Goal: Task Accomplishment & Management: Complete application form

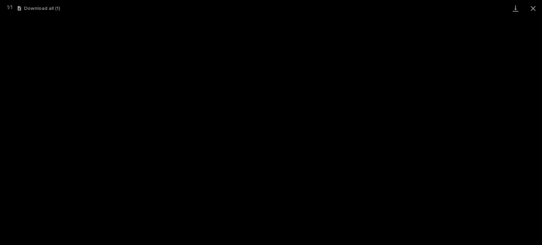
scroll to position [18, 0]
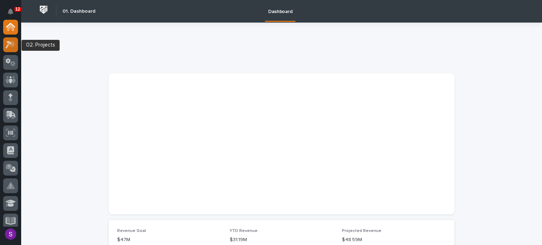
click at [14, 46] on icon at bounding box center [11, 45] width 10 height 8
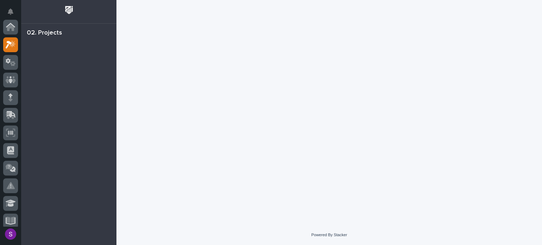
scroll to position [18, 0]
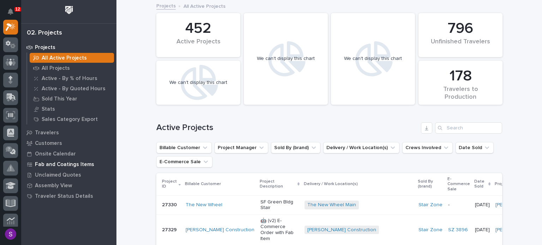
click at [69, 163] on p "Fab and Coatings Items" at bounding box center [64, 165] width 59 height 6
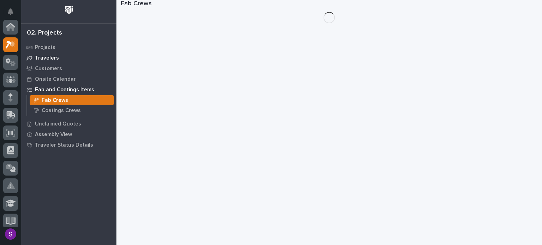
scroll to position [18, 0]
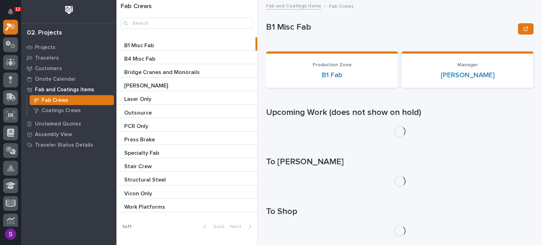
click at [152, 73] on p "Bridge Cranes and Monorails" at bounding box center [162, 72] width 77 height 8
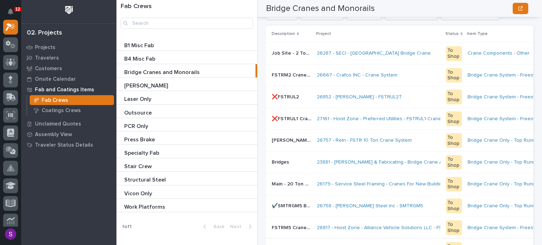
scroll to position [564, 0]
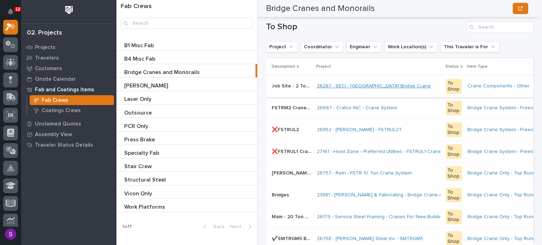
click at [327, 89] on link "26287 - SECI - Pump Station Bridge Crane" at bounding box center [374, 86] width 114 height 6
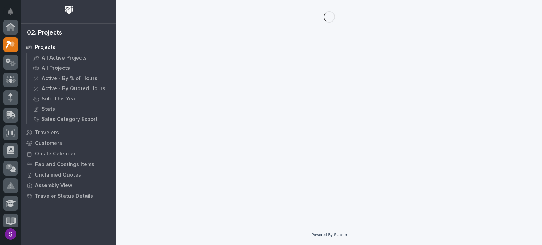
scroll to position [18, 0]
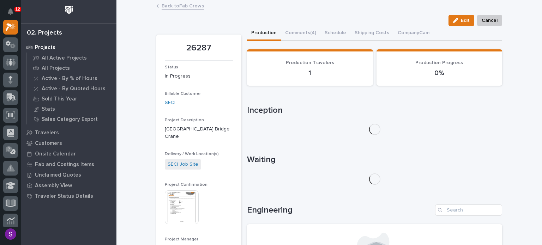
click at [183, 191] on img at bounding box center [182, 208] width 34 height 34
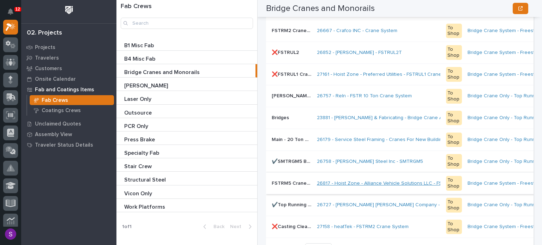
scroll to position [677, 0]
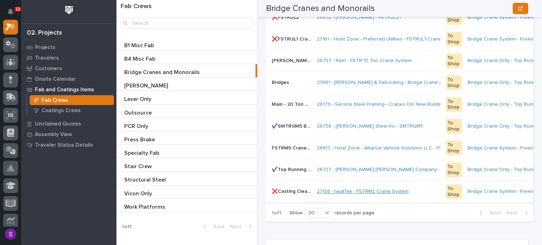
click at [363, 195] on link "27158 - heatTek - FSTRM2 Crane System" at bounding box center [363, 192] width 92 height 6
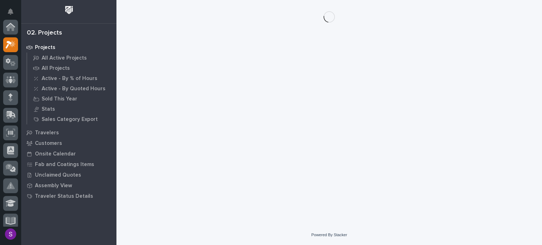
scroll to position [18, 0]
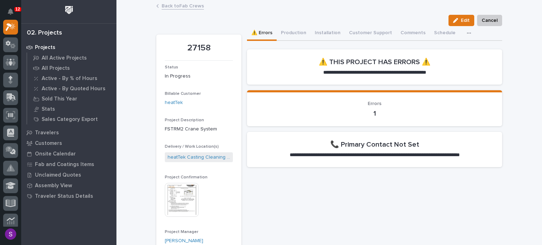
click at [187, 200] on img at bounding box center [182, 200] width 34 height 34
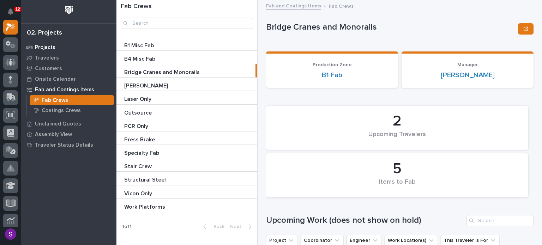
click at [59, 48] on div "Projects" at bounding box center [69, 47] width 92 height 10
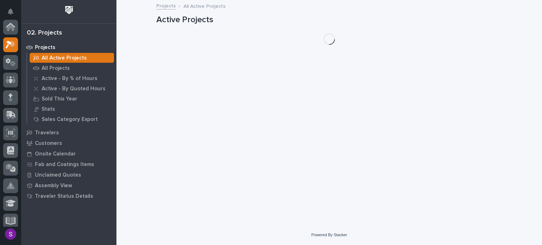
scroll to position [18, 0]
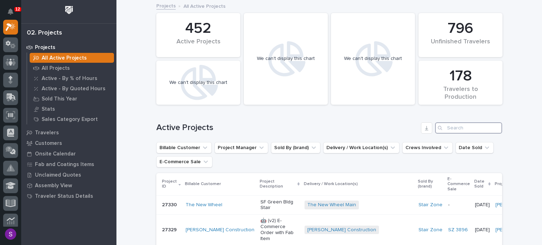
click at [454, 125] on input "Search" at bounding box center [468, 127] width 67 height 11
paste input "26401"
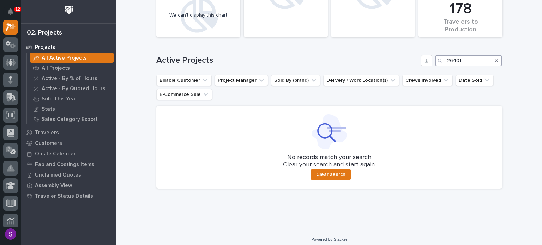
scroll to position [71, 0]
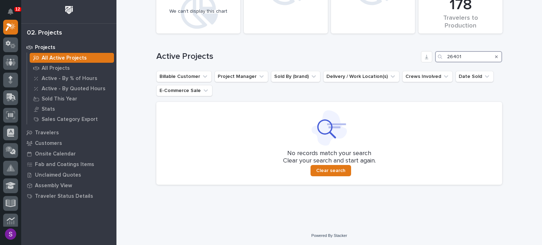
type input "26401"
click at [496, 56] on div "Search" at bounding box center [496, 56] width 11 height 11
click at [495, 56] on icon "Search" at bounding box center [496, 57] width 3 height 4
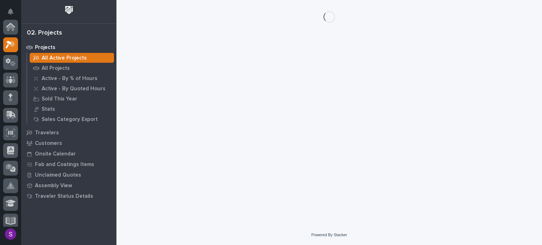
scroll to position [18, 0]
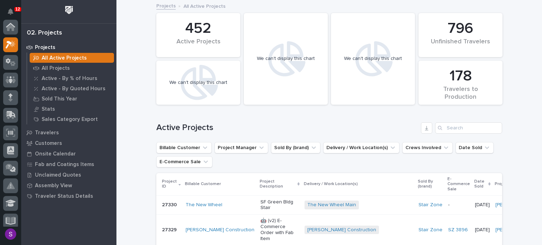
scroll to position [18, 0]
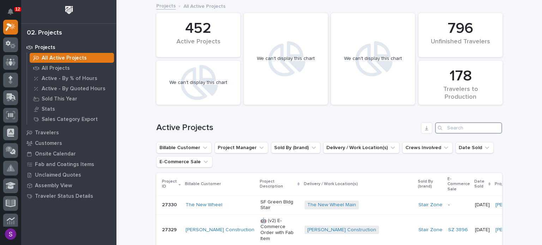
click at [458, 126] on input "Search" at bounding box center [468, 127] width 67 height 11
paste input "26572"
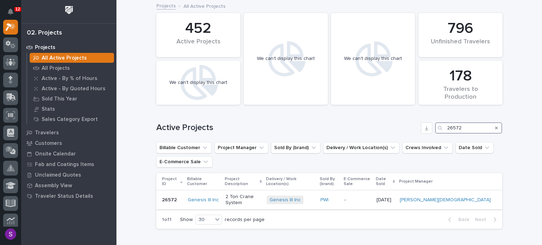
type input "26572"
click at [373, 193] on td "-" at bounding box center [358, 200] width 32 height 19
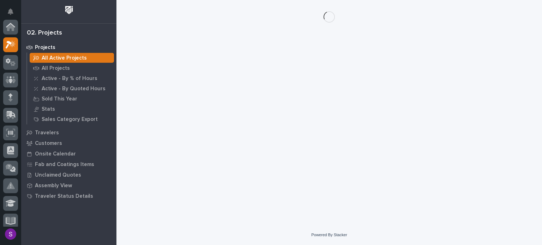
scroll to position [18, 0]
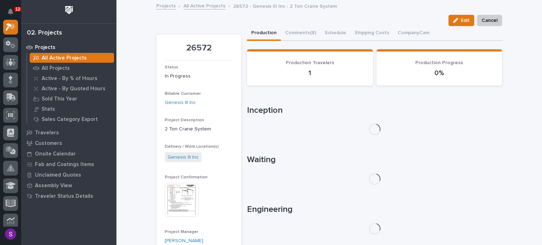
click at [176, 193] on img at bounding box center [182, 200] width 34 height 34
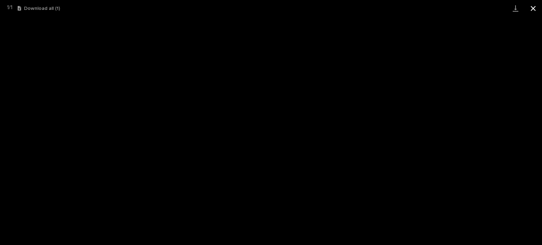
click at [531, 7] on button "Close gallery" at bounding box center [533, 8] width 18 height 17
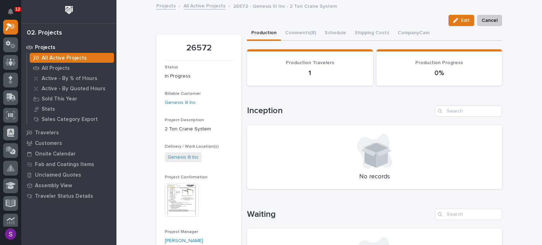
click at [206, 4] on link "All Active Projects" at bounding box center [204, 5] width 42 height 8
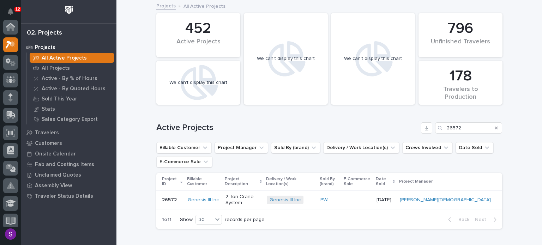
scroll to position [18, 0]
drag, startPoint x: 494, startPoint y: 127, endPoint x: 453, endPoint y: 126, distance: 40.3
click at [495, 127] on icon "Search" at bounding box center [496, 128] width 3 height 3
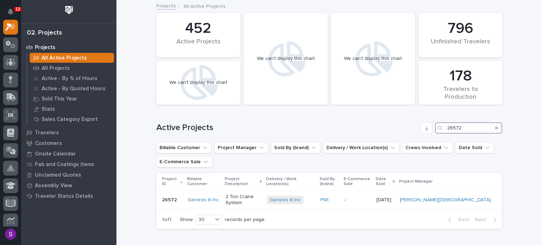
click at [453, 126] on input "26572" at bounding box center [468, 127] width 67 height 11
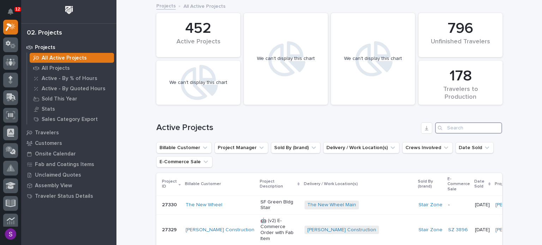
paste input "26265"
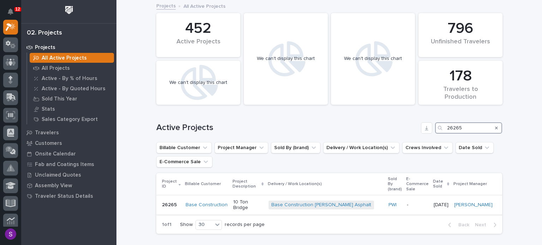
type input "26265"
click at [388, 202] on div "PWI" at bounding box center [394, 205] width 13 height 6
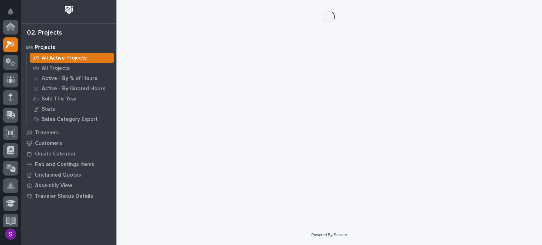
scroll to position [18, 0]
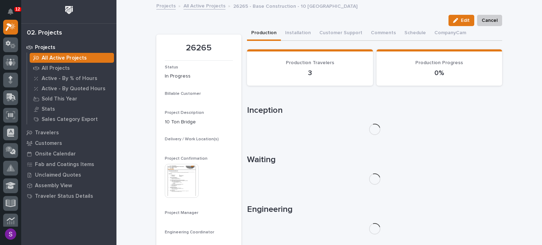
click at [183, 193] on img at bounding box center [182, 181] width 34 height 34
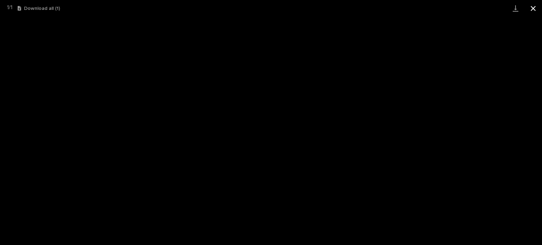
click at [535, 4] on button "Close gallery" at bounding box center [533, 8] width 18 height 17
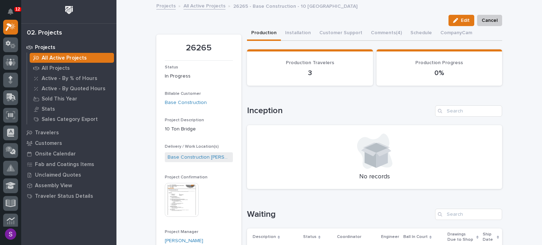
click at [272, 37] on button "Production" at bounding box center [264, 33] width 34 height 15
click at [90, 55] on div "All Active Projects" at bounding box center [72, 58] width 84 height 10
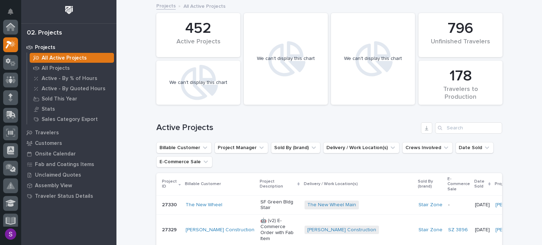
scroll to position [18, 0]
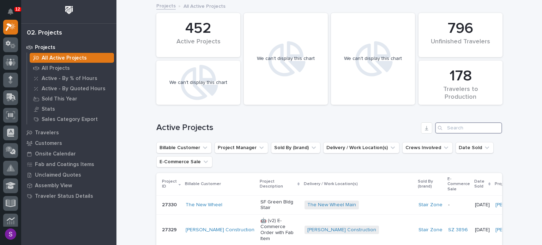
click at [464, 126] on input "Search" at bounding box center [468, 127] width 67 height 11
paste input "26496"
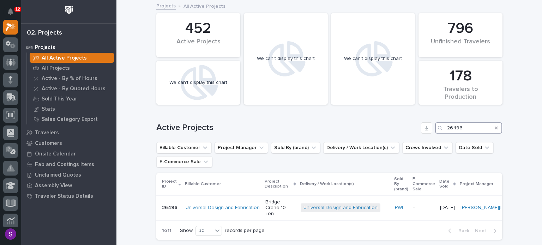
type input "26496"
click at [262, 205] on td "Bridge Crane 10 Ton" at bounding box center [279, 207] width 35 height 25
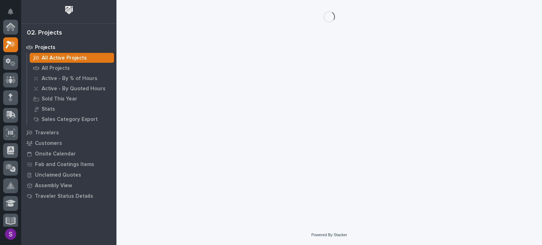
scroll to position [18, 0]
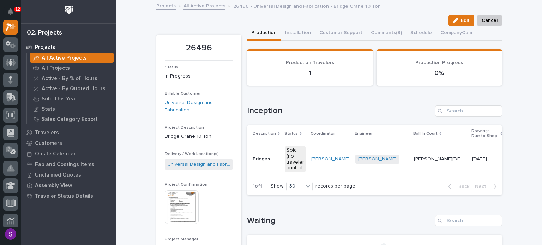
click at [175, 200] on img at bounding box center [182, 208] width 34 height 34
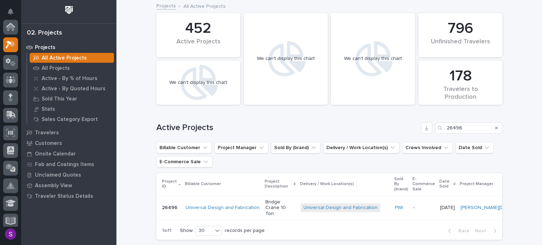
scroll to position [18, 0]
drag, startPoint x: 494, startPoint y: 127, endPoint x: 443, endPoint y: 115, distance: 51.8
click at [495, 127] on icon "Search" at bounding box center [496, 128] width 3 height 3
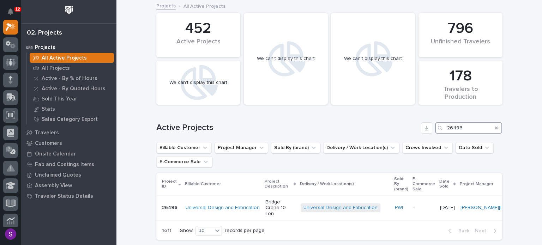
click at [455, 127] on input "26496" at bounding box center [468, 127] width 67 height 11
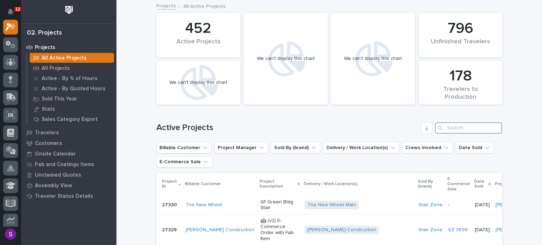
paste input "26485"
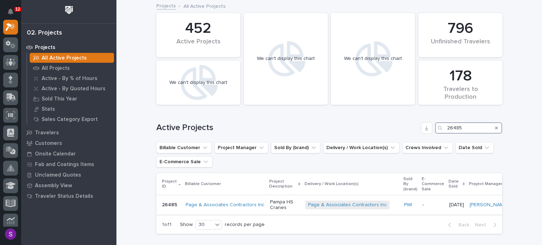
type input "26485"
click at [270, 198] on div "Pampa HS Cranes" at bounding box center [285, 204] width 30 height 13
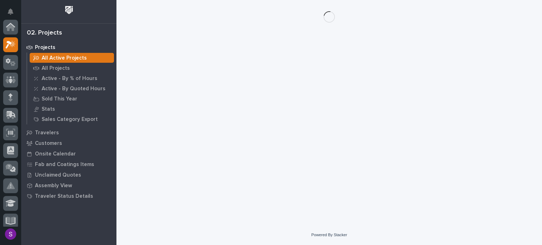
scroll to position [18, 0]
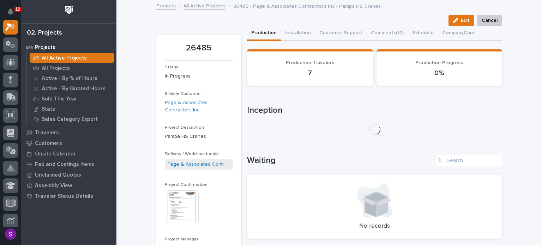
click at [181, 201] on img at bounding box center [182, 208] width 34 height 34
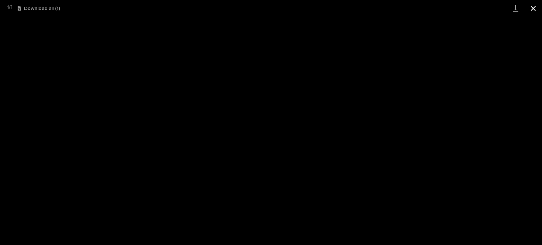
click at [531, 5] on button "Close gallery" at bounding box center [533, 8] width 18 height 17
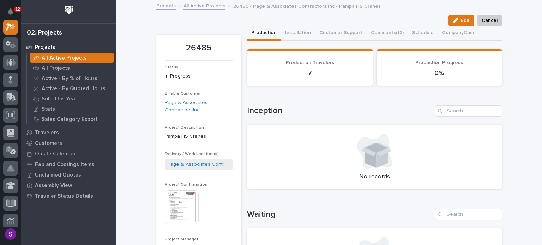
click at [205, 9] on link "All Active Projects" at bounding box center [204, 5] width 42 height 8
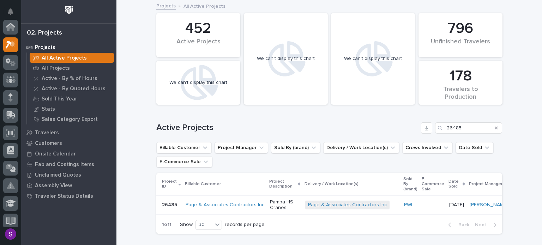
scroll to position [18, 0]
click at [495, 126] on icon "Search" at bounding box center [496, 128] width 3 height 4
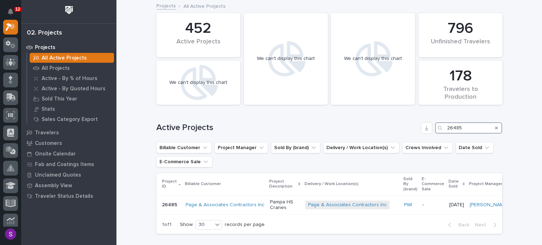
click at [471, 129] on input "26485" at bounding box center [468, 127] width 67 height 11
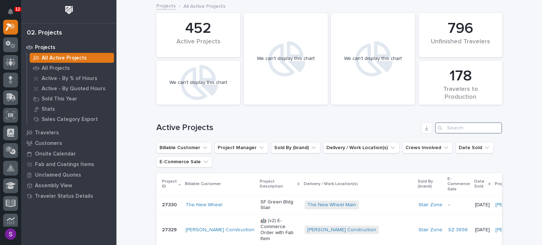
paste input "26235"
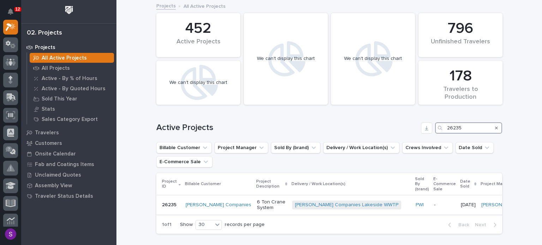
type input "26235"
click at [257, 202] on p "6 Ton Crane System" at bounding box center [272, 205] width 30 height 12
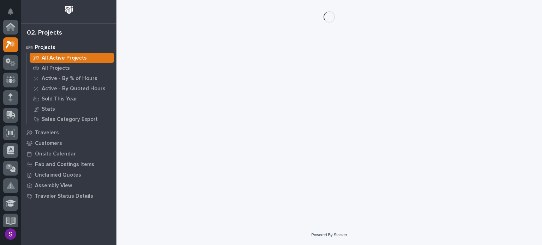
scroll to position [18, 0]
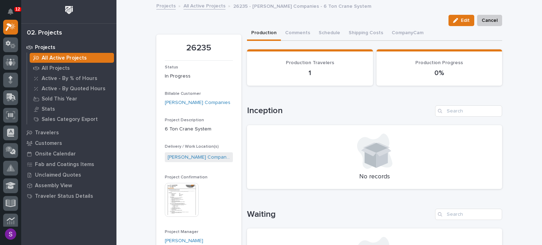
click at [174, 197] on img at bounding box center [182, 200] width 34 height 34
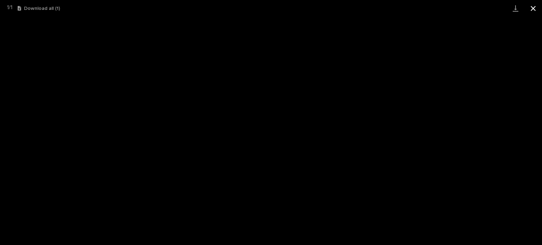
click at [533, 8] on button "Close gallery" at bounding box center [533, 8] width 18 height 17
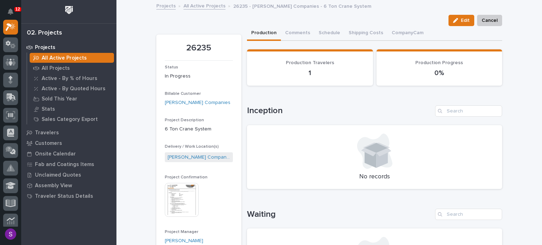
click at [199, 8] on link "All Active Projects" at bounding box center [204, 5] width 42 height 8
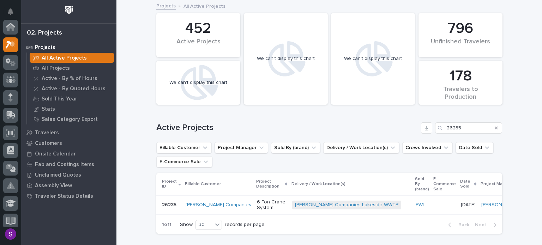
scroll to position [18, 0]
click at [495, 127] on icon "Search" at bounding box center [496, 128] width 3 height 3
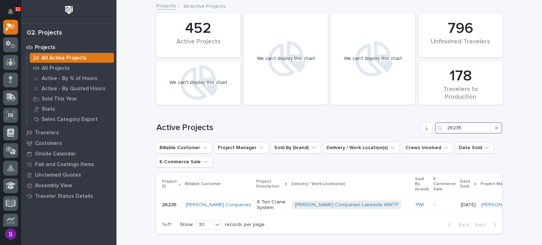
click at [460, 125] on input "26235" at bounding box center [468, 127] width 67 height 11
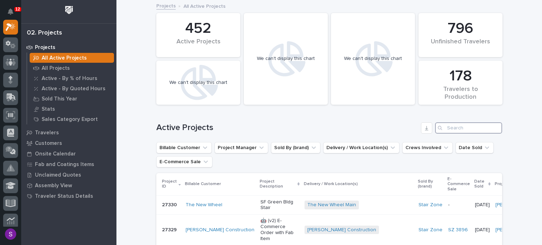
paste input "26272"
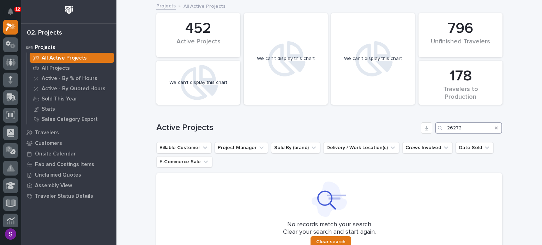
type input "26272"
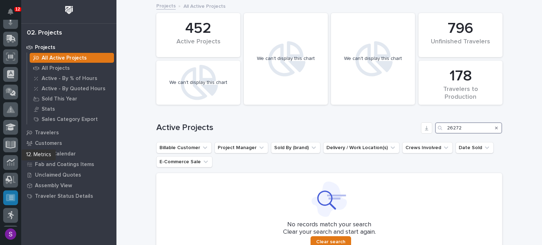
scroll to position [88, 0]
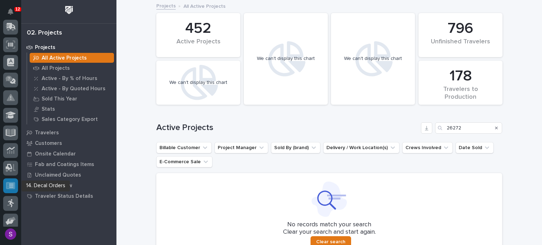
click at [10, 182] on icon at bounding box center [10, 185] width 9 height 7
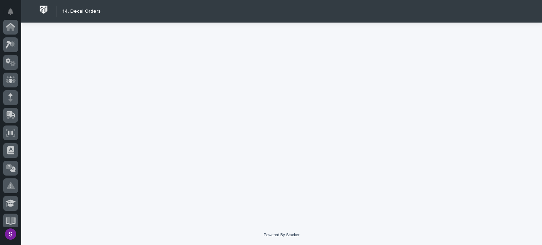
scroll to position [181, 0]
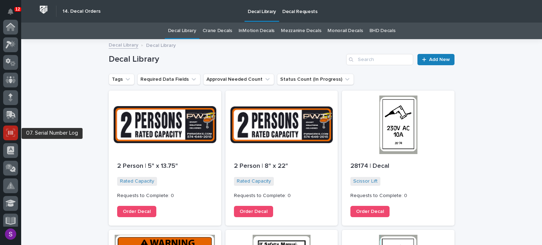
click at [13, 137] on icon at bounding box center [10, 133] width 9 height 8
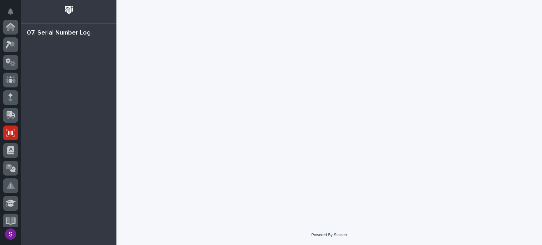
scroll to position [106, 0]
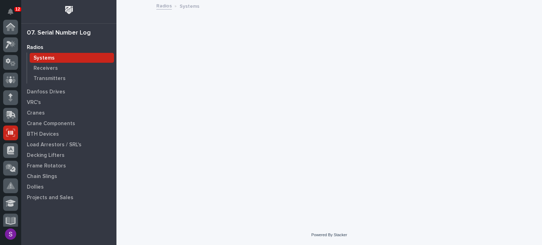
scroll to position [106, 0]
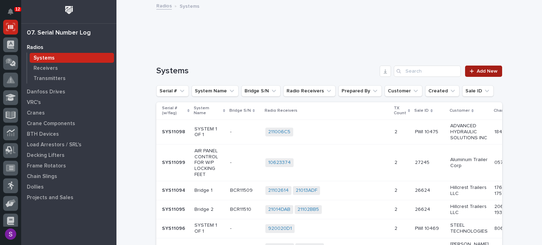
click at [491, 67] on link "Add New" at bounding box center [483, 71] width 37 height 11
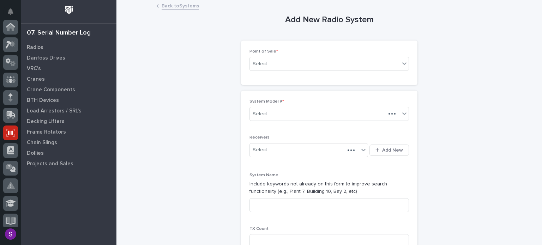
scroll to position [106, 0]
click at [315, 65] on div "Select..." at bounding box center [325, 64] width 150 height 12
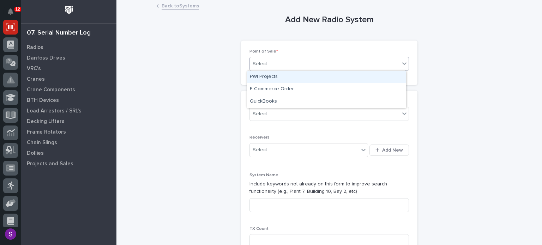
click at [302, 74] on div "PWI Projects" at bounding box center [326, 77] width 159 height 12
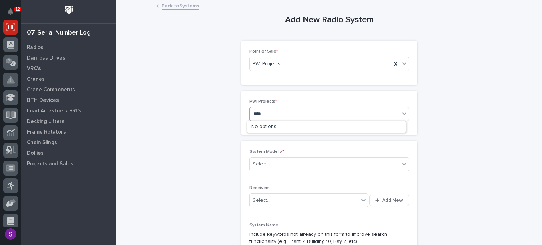
type input "*****"
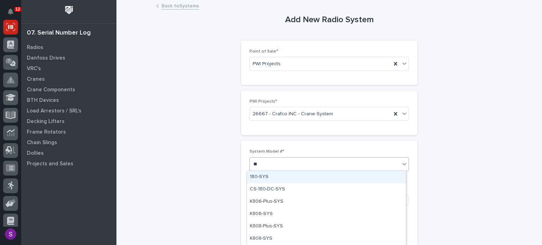
type input "***"
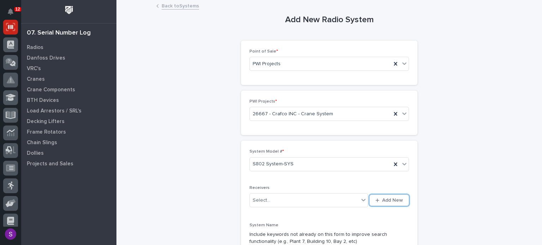
click at [369, 195] on button "Add New" at bounding box center [389, 200] width 40 height 11
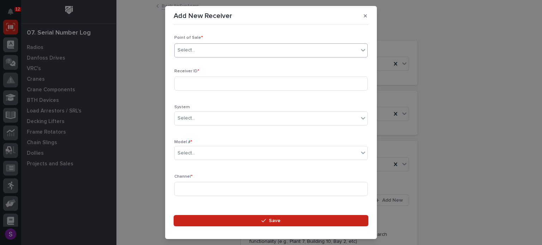
type input "*"
type input "*****"
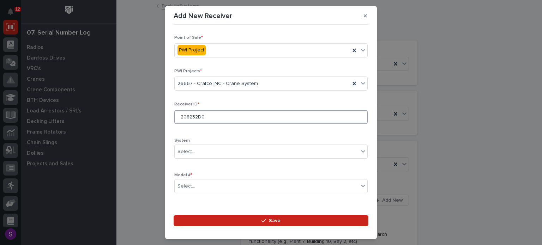
type input "208232D0"
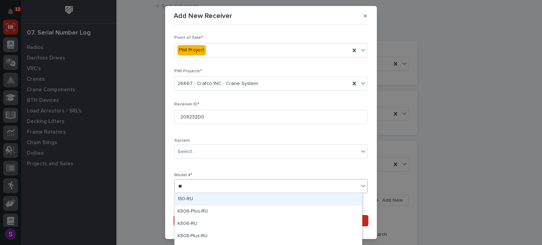
type input "***"
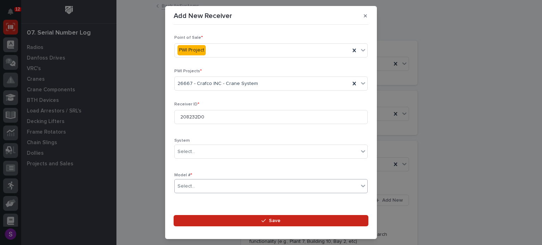
scroll to position [104, 0]
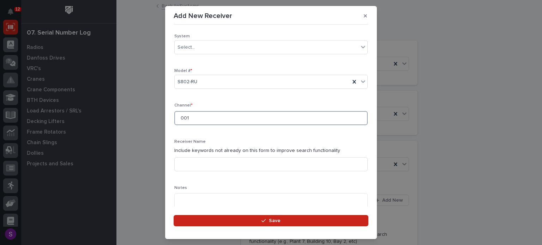
type input "001"
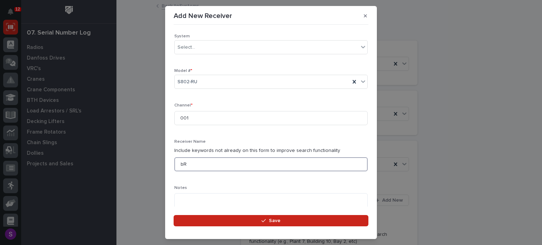
type input "b"
type input "Bridge Motion"
type textarea "**********"
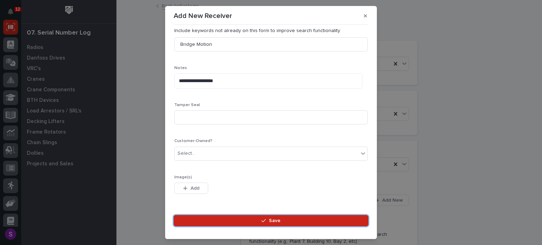
click at [174, 215] on button "Save" at bounding box center [271, 220] width 195 height 11
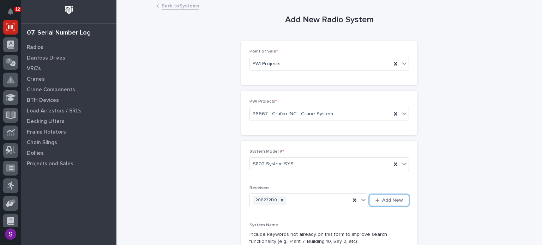
click at [369, 195] on button "Add New" at bounding box center [389, 200] width 40 height 11
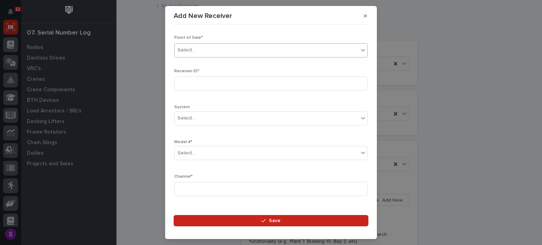
type input "*"
type input "*****"
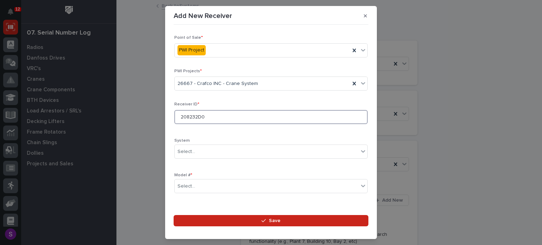
type input "208232D0"
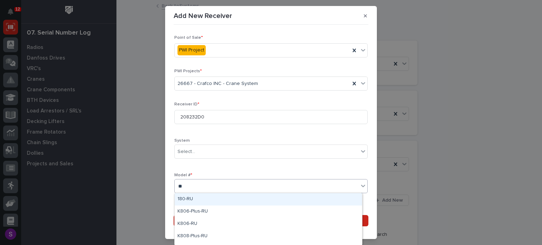
type input "***"
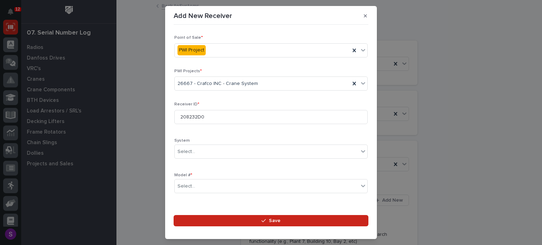
scroll to position [104, 0]
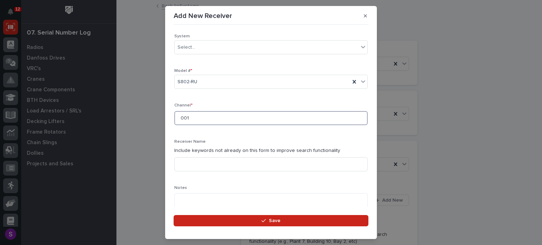
type input "001"
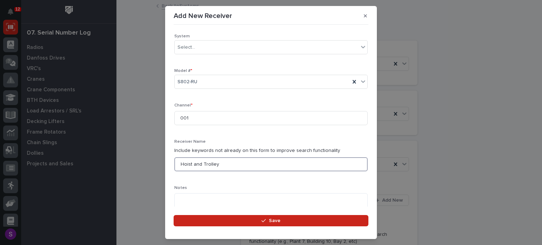
type input "Hoist and Trolley"
type textarea "**********"
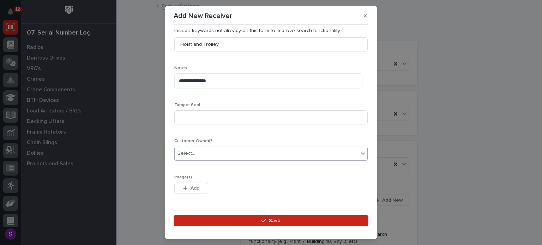
click at [174, 215] on button "Save" at bounding box center [271, 220] width 195 height 11
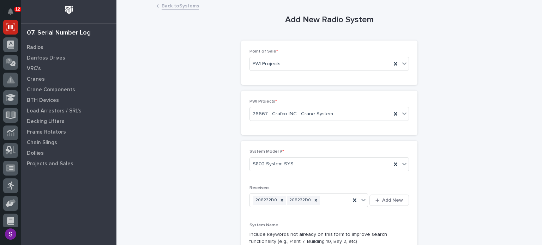
scroll to position [132, 0]
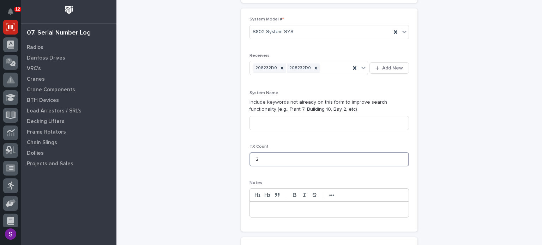
type input "2"
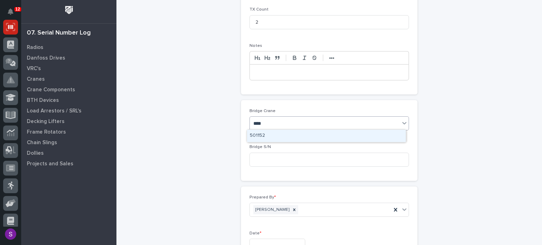
type input "*****"
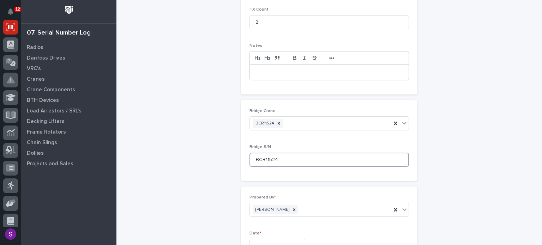
type input "BCR11524"
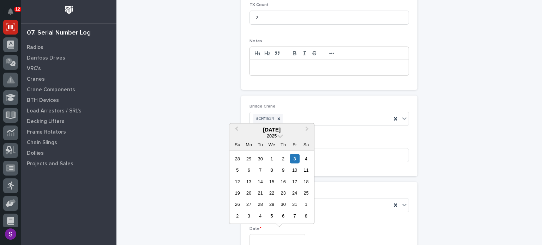
type input "**********"
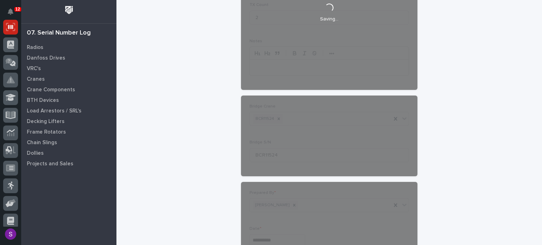
scroll to position [361, 0]
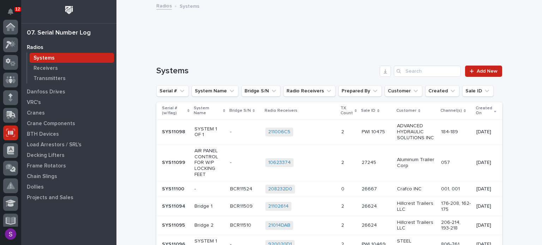
scroll to position [106, 0]
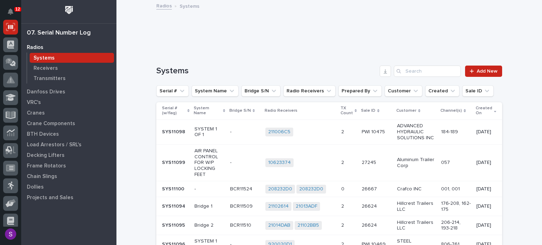
click at [341, 188] on p "0" at bounding box center [343, 188] width 5 height 7
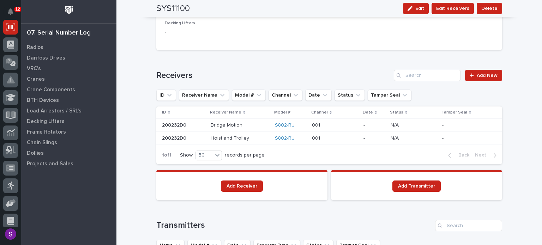
scroll to position [496, 0]
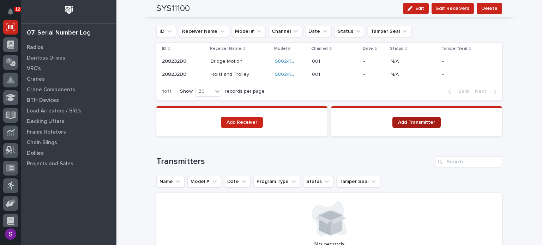
click at [435, 121] on link "Add Transmitter" at bounding box center [416, 122] width 48 height 11
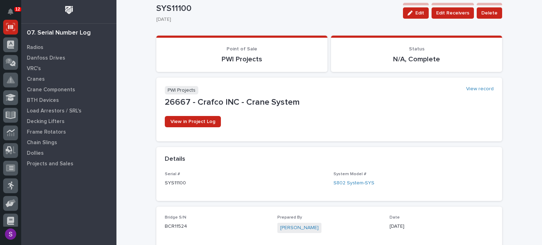
scroll to position [0, 0]
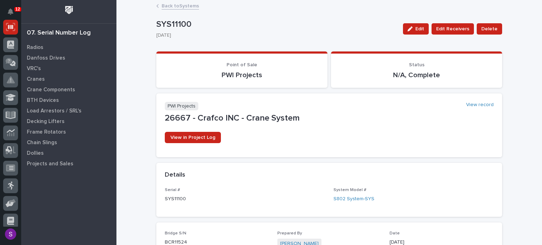
click at [186, 4] on link "Back to Systems" at bounding box center [180, 5] width 37 height 8
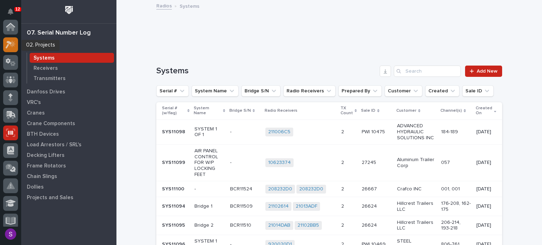
click at [13, 49] on div at bounding box center [10, 44] width 15 height 15
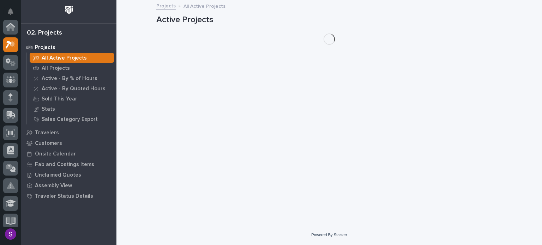
scroll to position [18, 0]
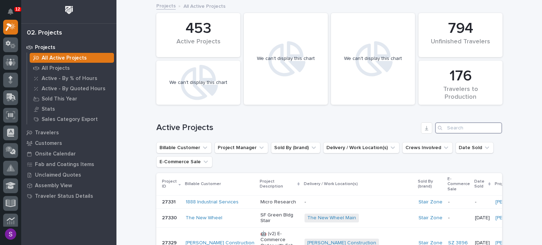
click at [461, 132] on input "Search" at bounding box center [468, 127] width 67 height 11
paste input "26627"
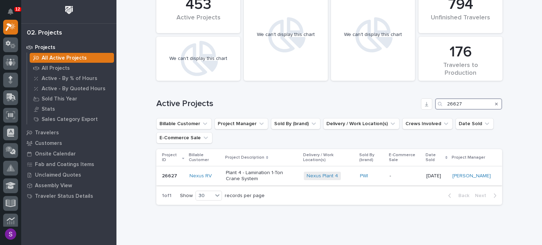
scroll to position [35, 0]
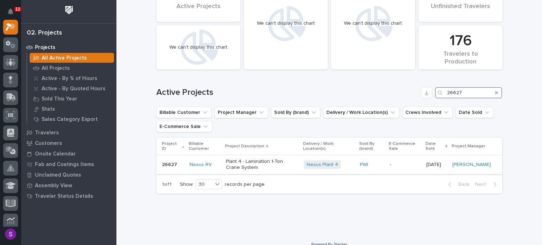
type input "26627"
click at [284, 170] on div "Plant 4 - Lamination 1-Ton Crane System" at bounding box center [262, 165] width 72 height 18
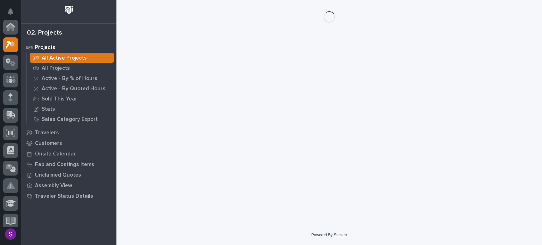
scroll to position [18, 0]
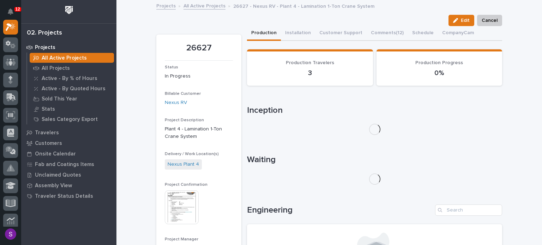
click at [186, 200] on img at bounding box center [182, 208] width 34 height 34
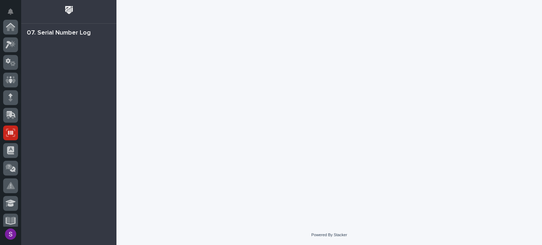
scroll to position [106, 0]
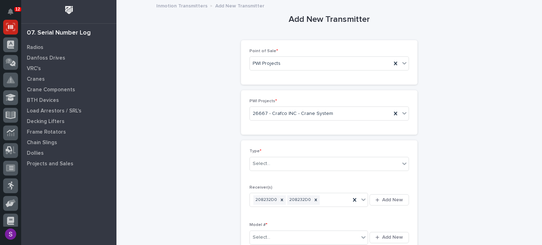
click at [284, 171] on div "Type * Select..." at bounding box center [328, 163] width 159 height 28
click at [283, 167] on div "Select..." at bounding box center [325, 164] width 150 height 12
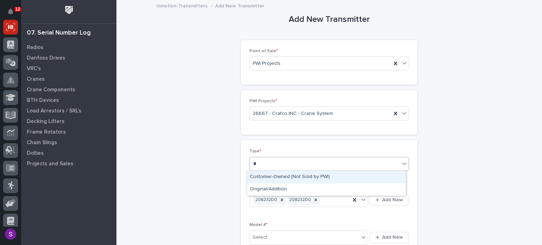
type input "**"
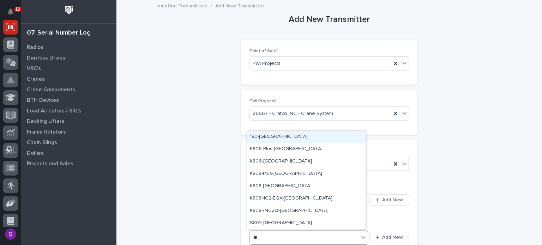
type input "***"
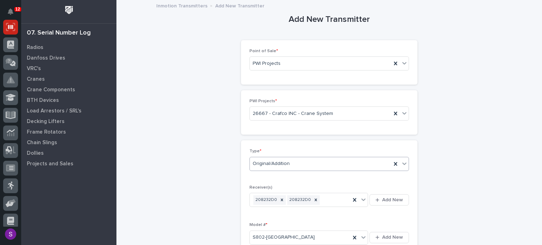
scroll to position [152, 0]
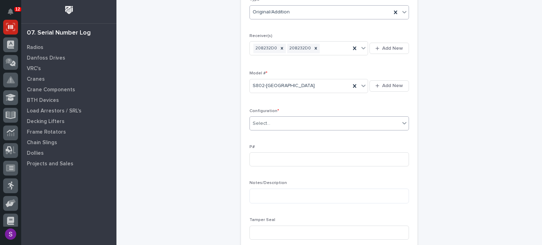
type input "*"
type input "PC1134"
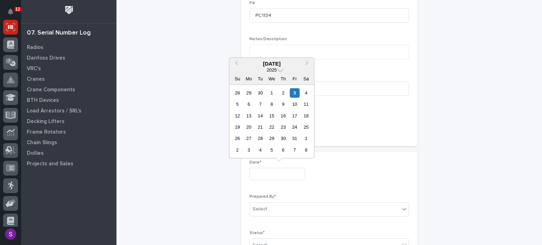
type input "**********"
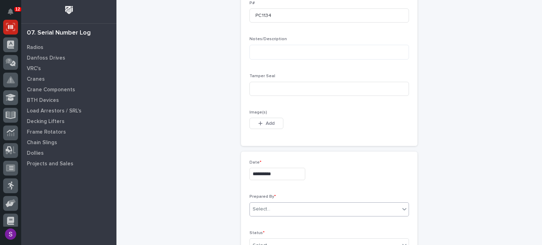
scroll to position [298, 0]
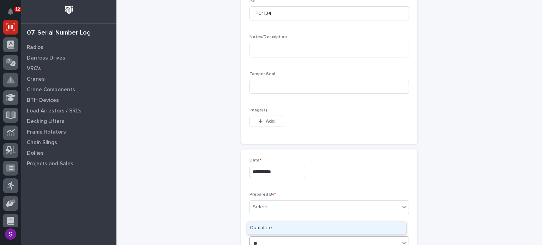
type input "***"
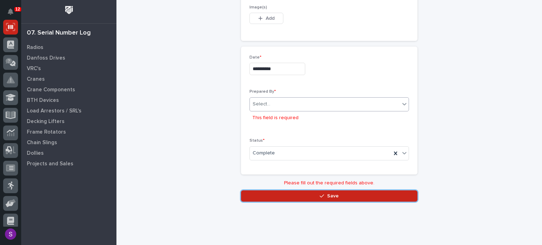
click at [270, 106] on div "Select..." at bounding box center [325, 104] width 150 height 12
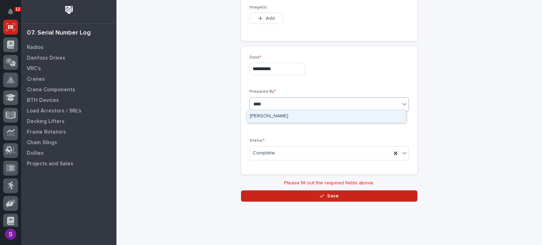
type input "*****"
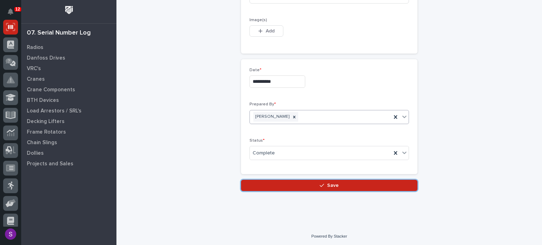
scroll to position [388, 0]
click at [241, 180] on button "Save" at bounding box center [329, 185] width 176 height 11
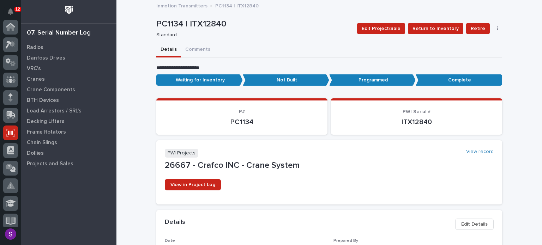
scroll to position [106, 0]
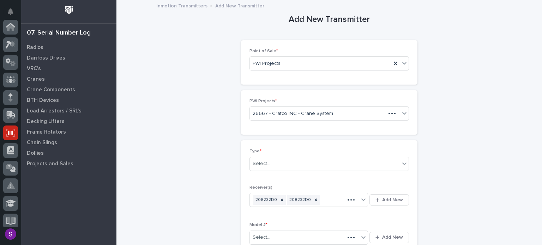
scroll to position [106, 0]
click at [295, 169] on div "Select..." at bounding box center [325, 164] width 150 height 12
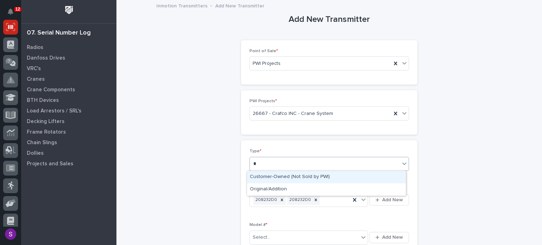
type input "**"
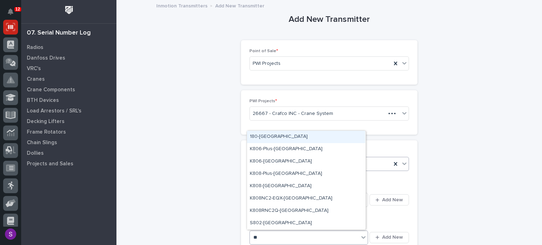
type input "***"
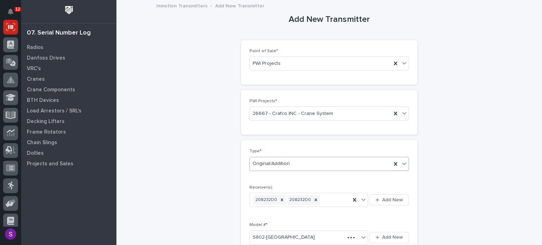
scroll to position [152, 0]
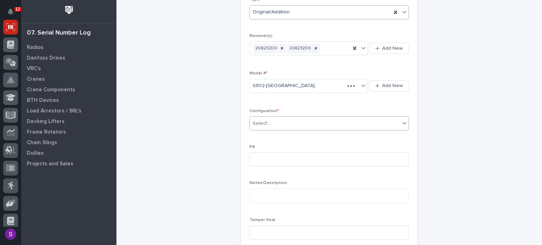
type input "*"
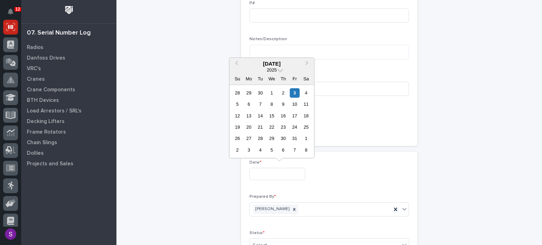
type input "**********"
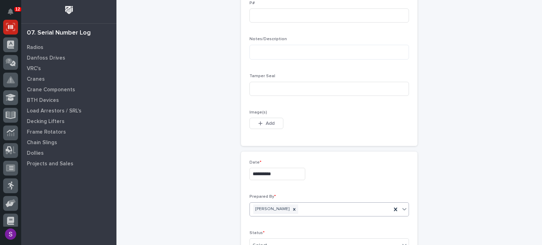
scroll to position [298, 0]
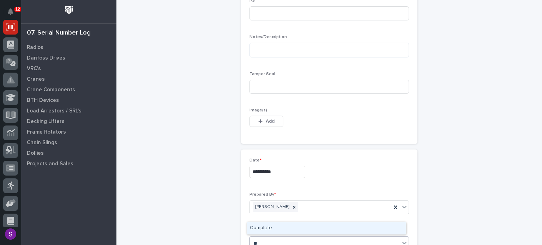
type input "***"
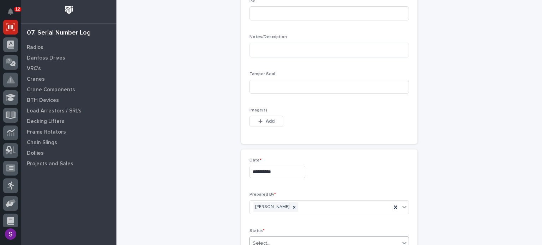
scroll to position [388, 0]
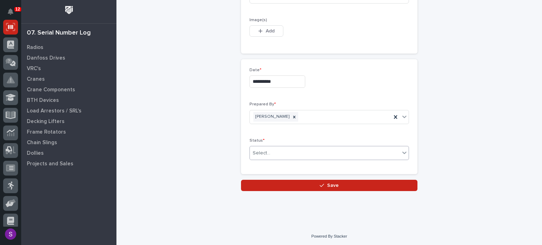
click at [241, 180] on button "Save" at bounding box center [329, 185] width 176 height 11
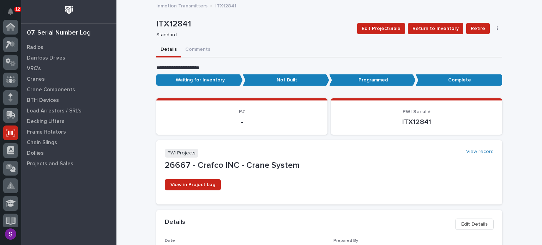
scroll to position [106, 0]
